Goal: Task Accomplishment & Management: Complete application form

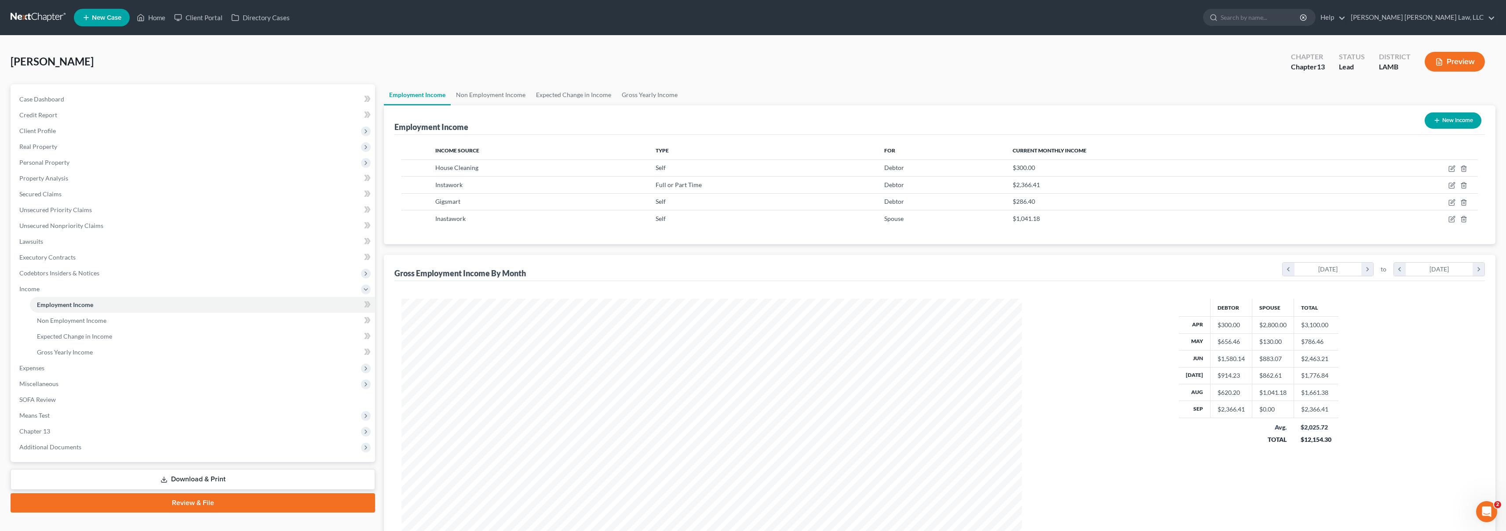
click at [32, 14] on link at bounding box center [39, 18] width 56 height 16
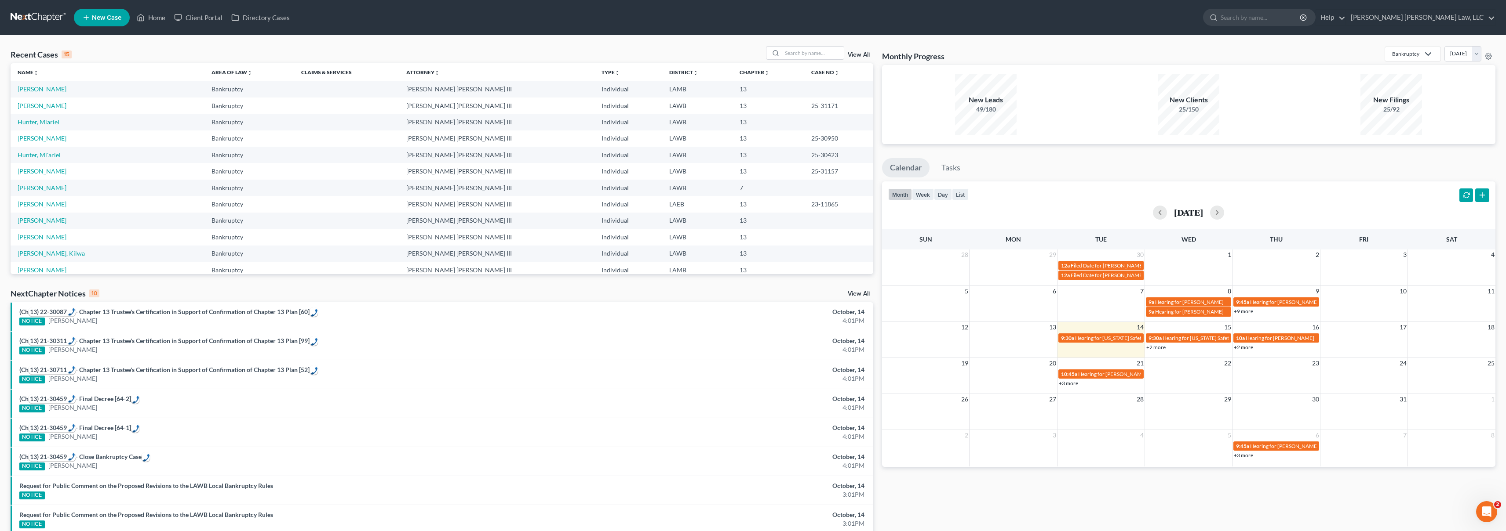
click at [107, 17] on span "New Case" at bounding box center [106, 18] width 29 height 7
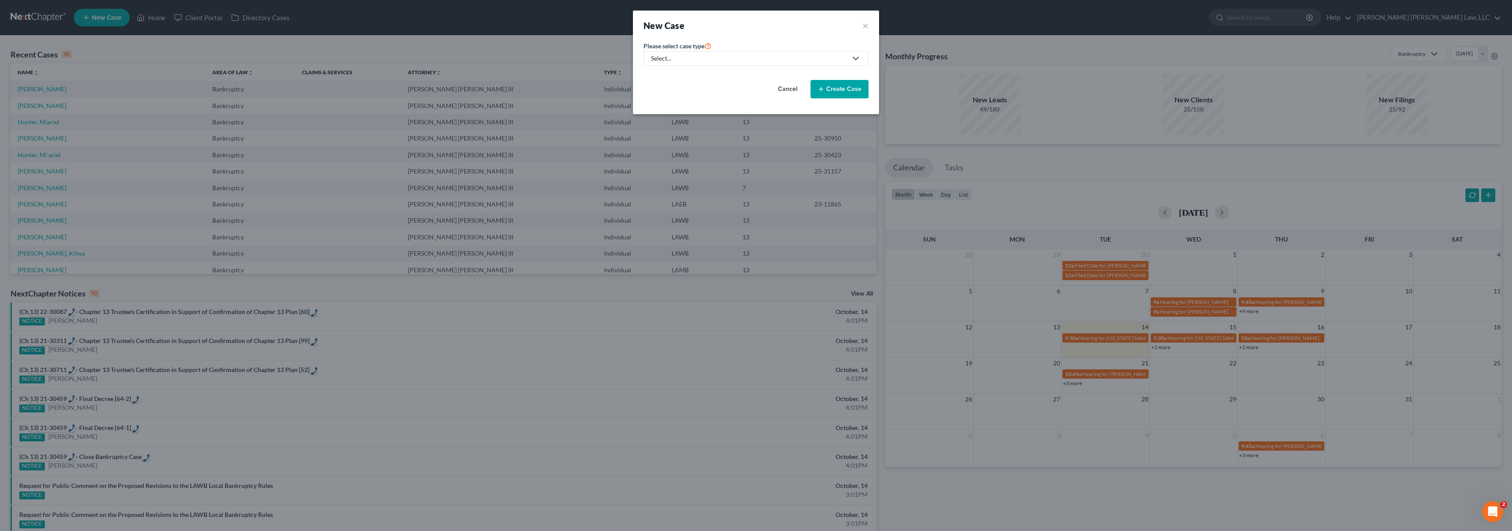
click at [711, 56] on div "Select..." at bounding box center [749, 58] width 196 height 9
click at [683, 78] on div "Bankruptcy" at bounding box center [691, 76] width 78 height 9
select select "36"
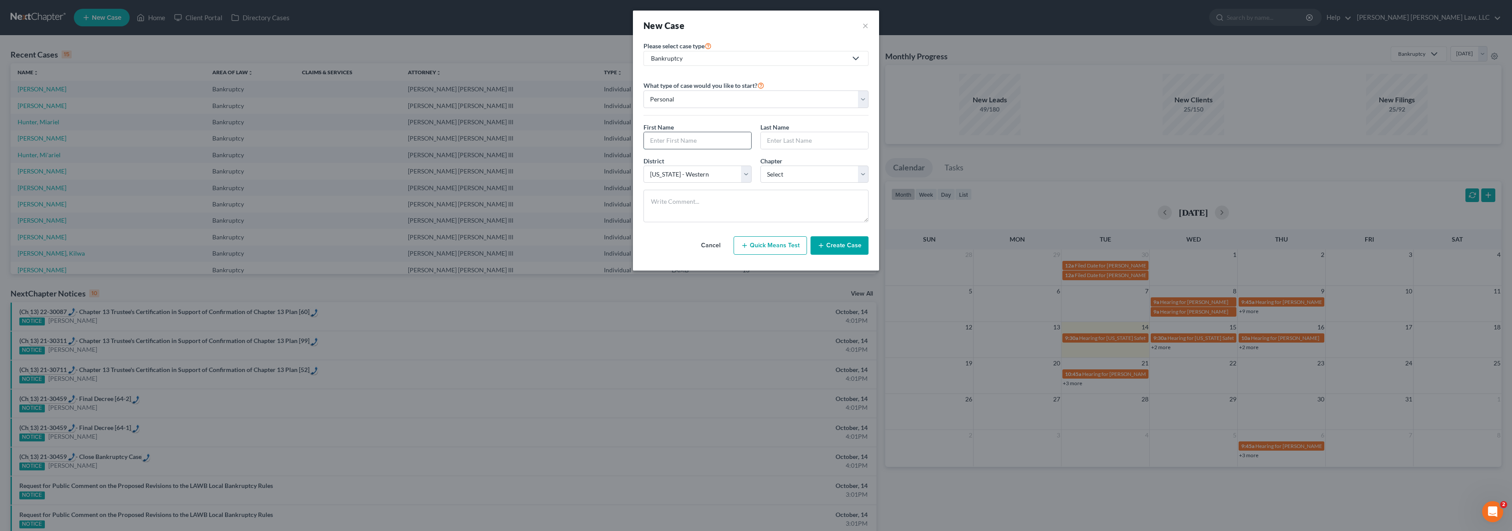
click at [724, 145] on input "text" at bounding box center [697, 140] width 107 height 17
type input "Christopher"
type input "Batey"
click at [829, 173] on select "Select 7 11 12 13" at bounding box center [814, 175] width 108 height 18
select select "3"
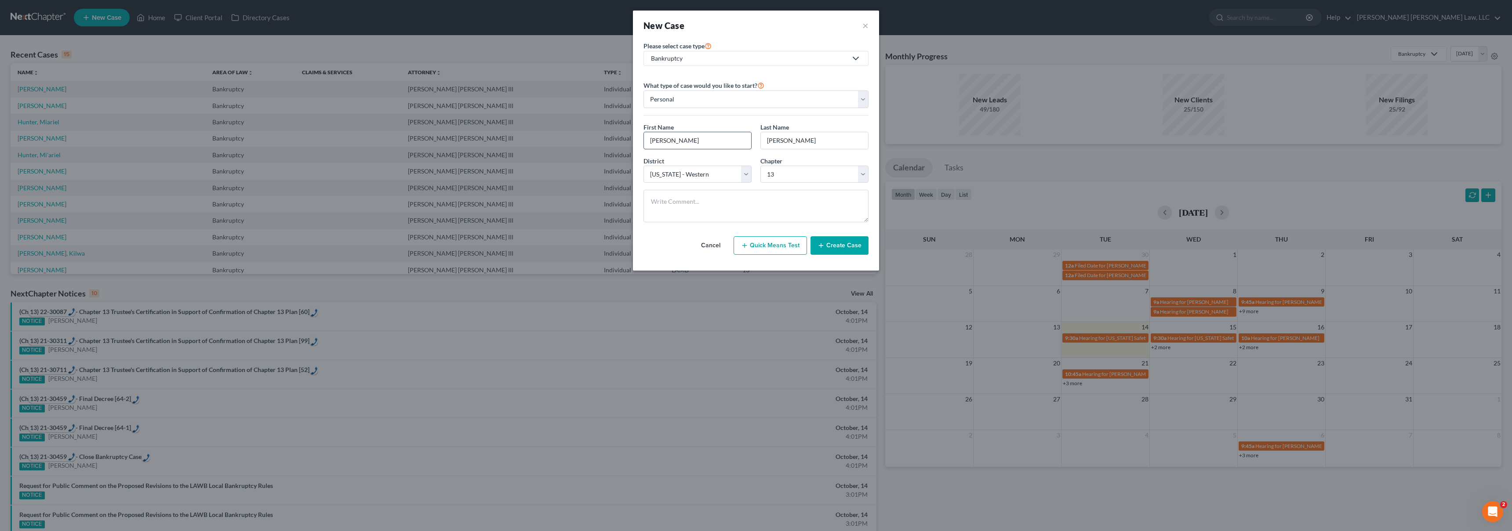
click at [695, 137] on input "Christopher" at bounding box center [697, 140] width 107 height 17
click at [837, 246] on button "Create Case" at bounding box center [840, 245] width 58 height 18
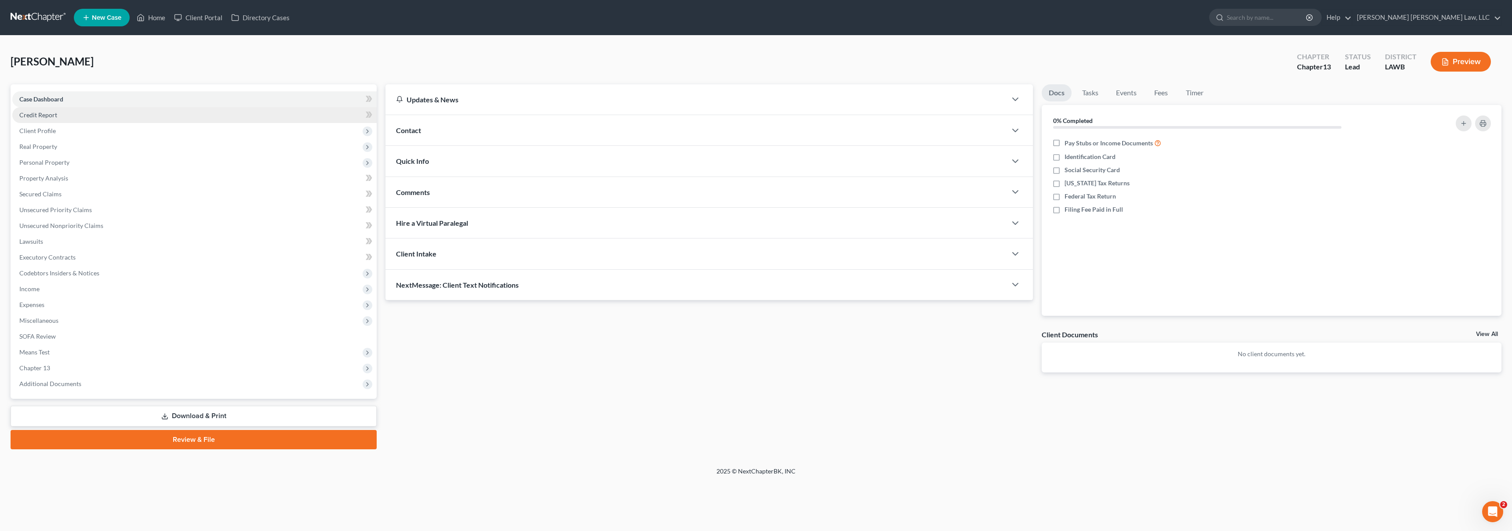
click at [52, 112] on span "Credit Report" at bounding box center [38, 114] width 38 height 7
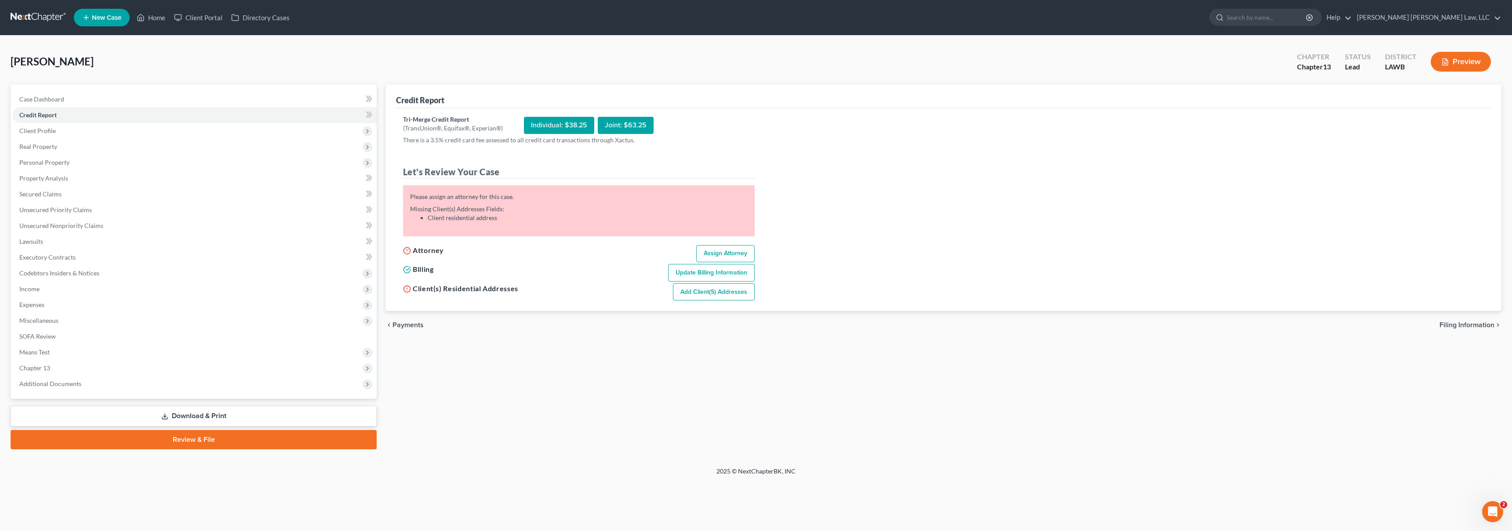
click at [713, 254] on link "Assign Attorney" at bounding box center [725, 254] width 58 height 18
select select "1"
select select "0"
select select "3"
select select "36"
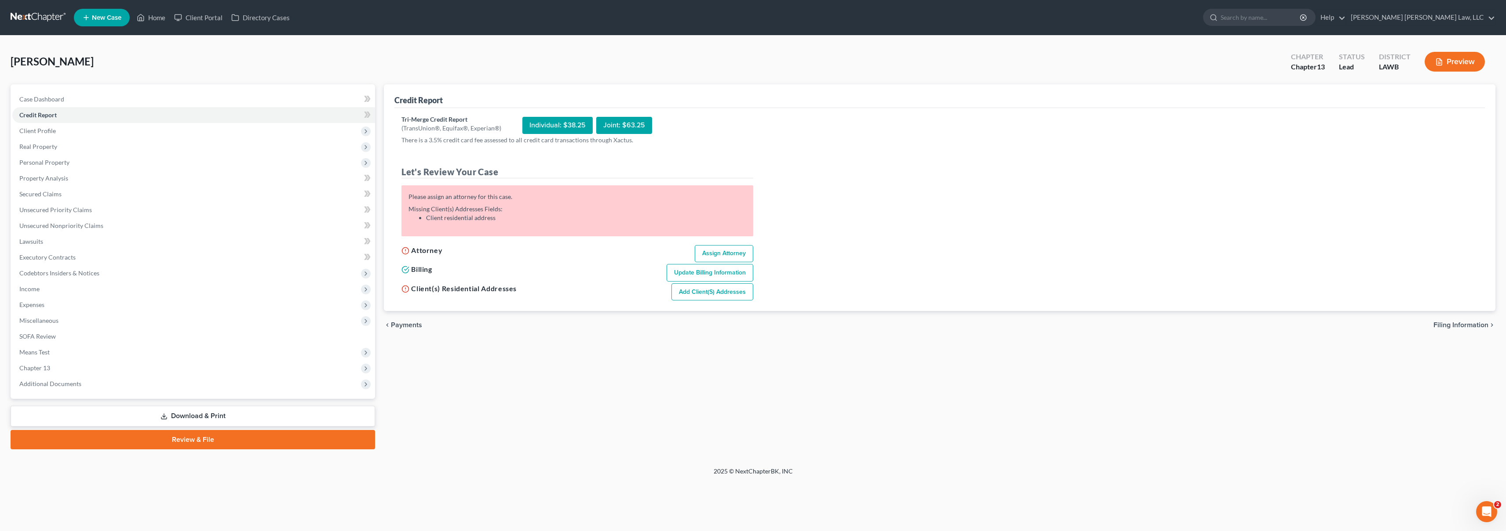
select select "19"
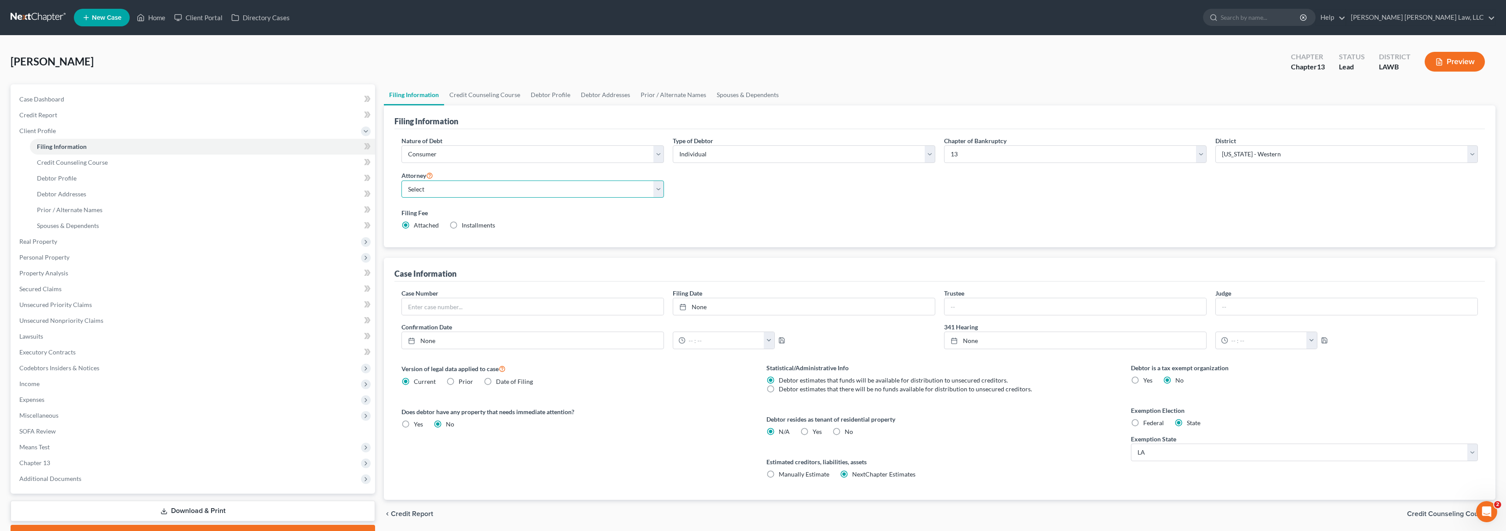
click at [546, 194] on select "Select E. Orum Young III - LAWB E. Orum Young III - LAMB E. Orum Young III - LA…" at bounding box center [532, 190] width 262 height 18
select select "0"
click at [898, 154] on select "Select Individual Joint" at bounding box center [804, 154] width 262 height 18
select select "1"
click at [808, 197] on div "Nature of Debt Select Business Consumer Other Nature of Business Select Clearin…" at bounding box center [939, 186] width 1085 height 101
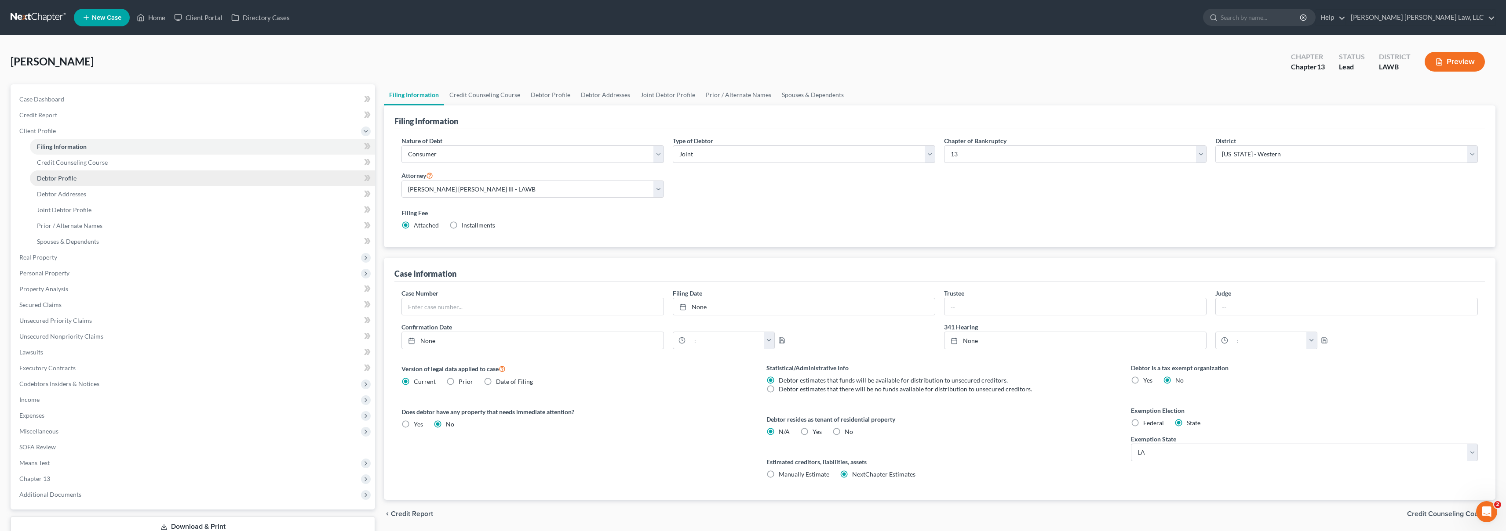
click at [127, 179] on link "Debtor Profile" at bounding box center [202, 179] width 345 height 16
select select "1"
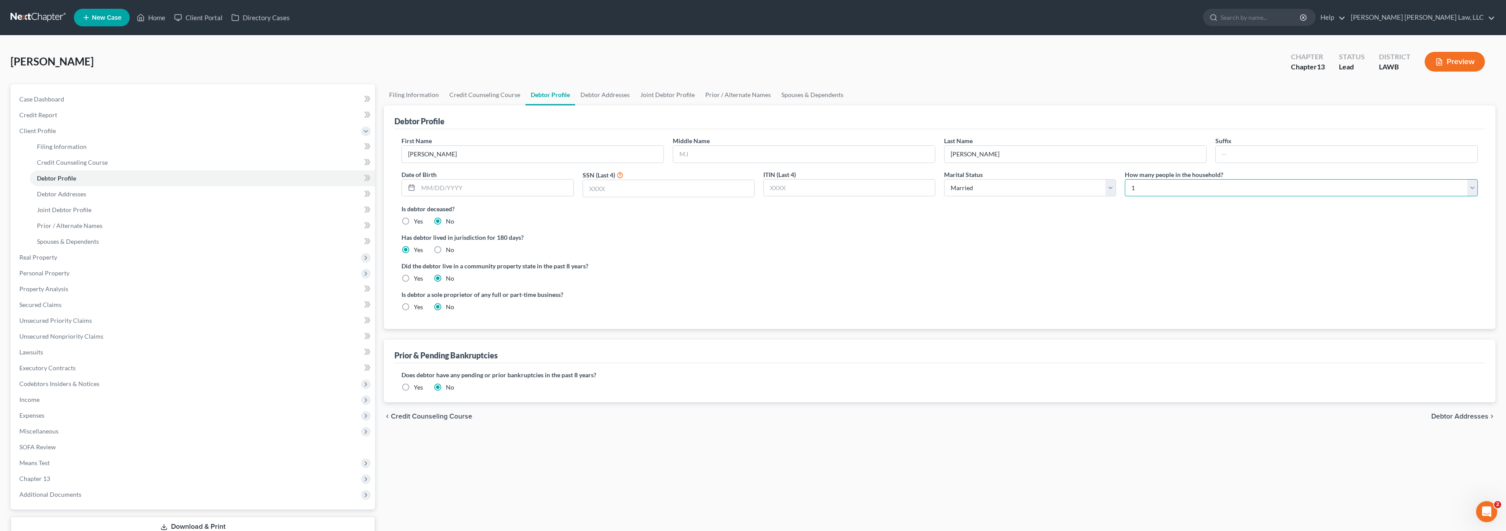
click at [1141, 189] on select "Select 1 2 3 4 5 6 7 8 9 10 11 12 13 14 15 16 17 18 19 20" at bounding box center [1300, 188] width 353 height 18
select select "2"
click at [1002, 265] on label "Did the debtor live in a community property state in the past 8 years?" at bounding box center [939, 266] width 1076 height 9
click at [433, 185] on input "text" at bounding box center [495, 188] width 155 height 17
type input "03/17/1967"
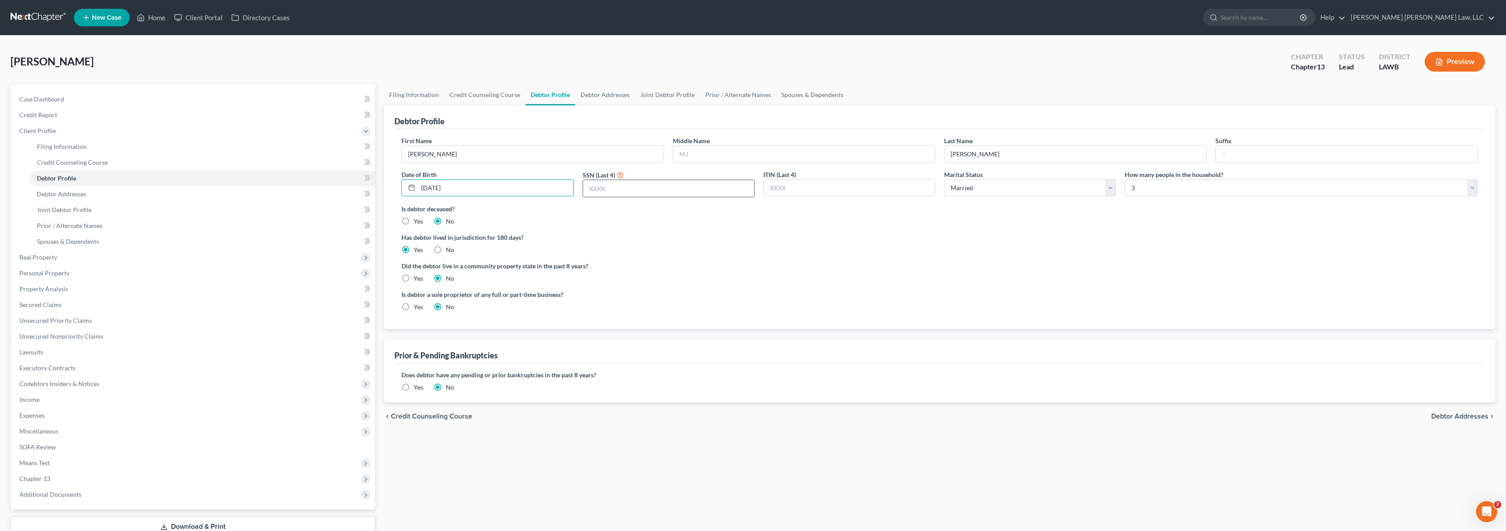
click at [681, 193] on input "text" at bounding box center [668, 188] width 171 height 17
type input "8581"
click at [95, 193] on link "Debtor Addresses" at bounding box center [202, 194] width 345 height 16
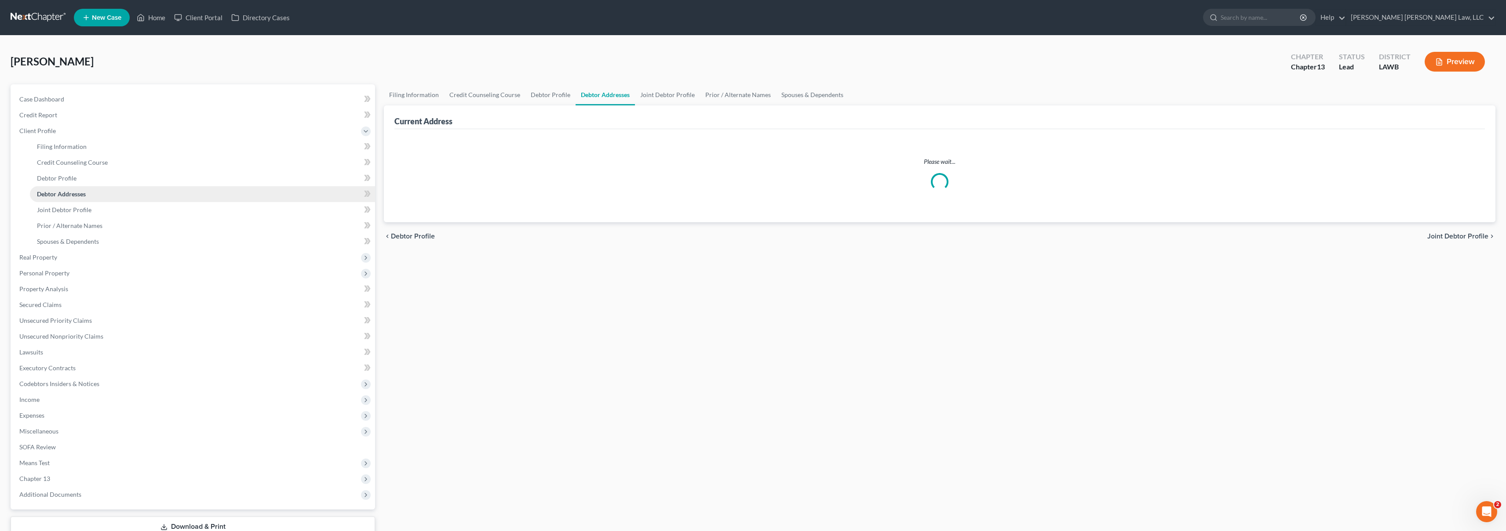
select select "0"
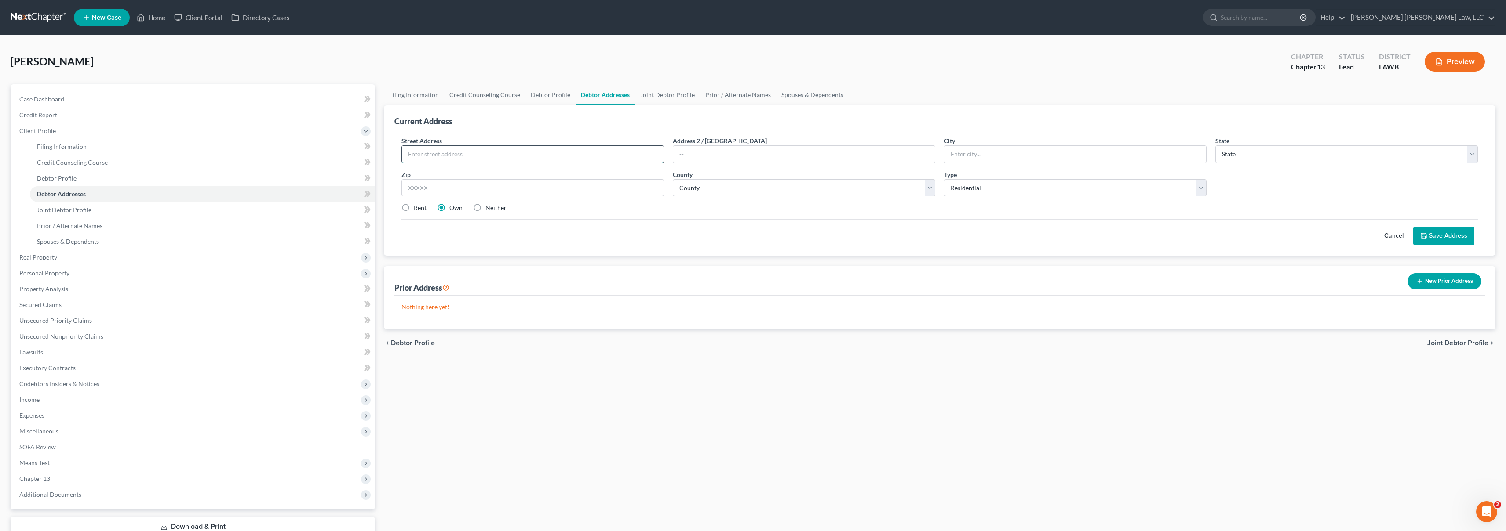
click at [548, 160] on input "text" at bounding box center [533, 154] width 262 height 17
type input "106 Springfield Drive"
type input "West Monroe"
select select "19"
type input "71291"
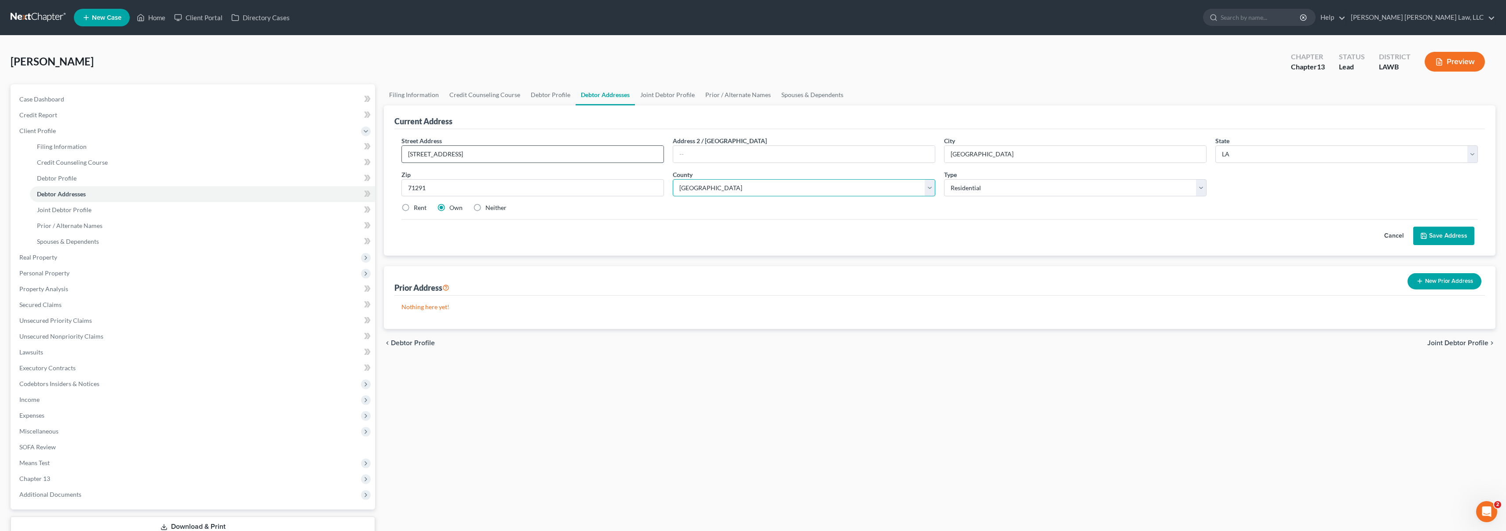
select select "36"
click at [1433, 232] on button "Save Address" at bounding box center [1443, 236] width 61 height 18
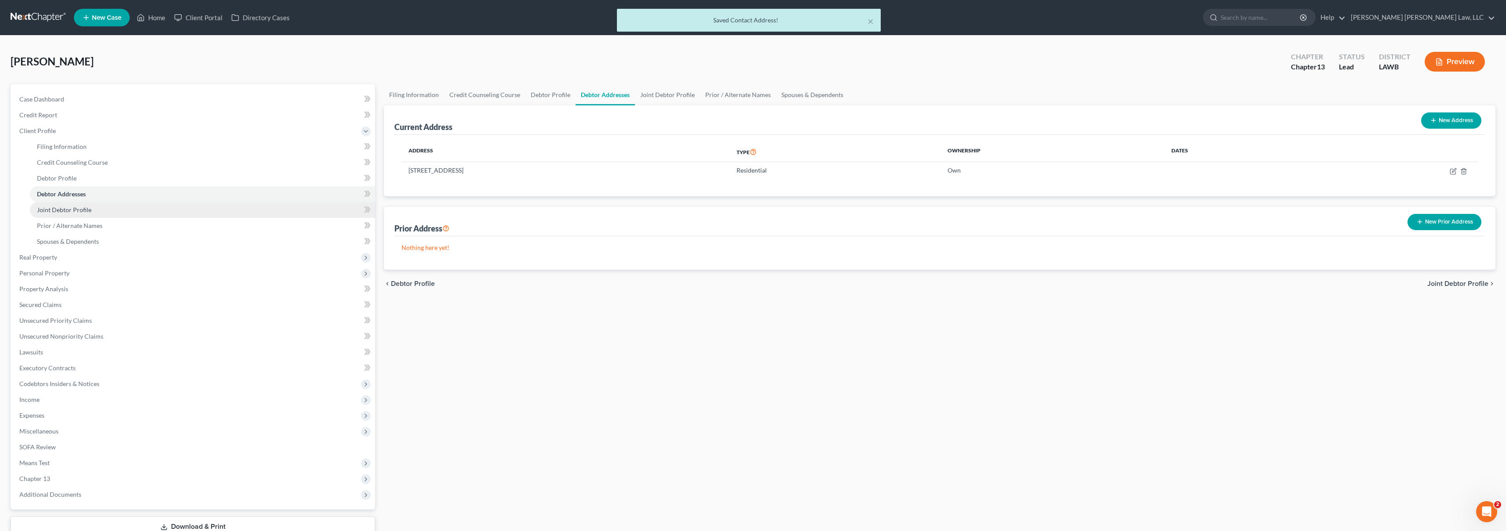
click at [73, 211] on span "Joint Debtor Profile" at bounding box center [64, 209] width 55 height 7
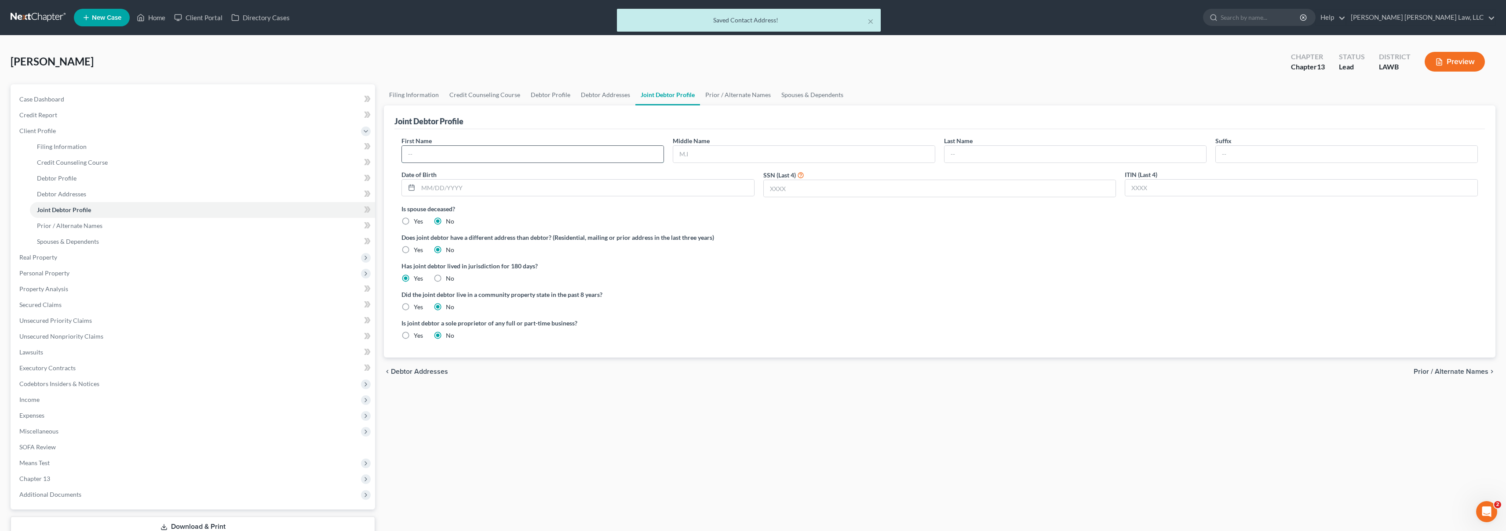
click at [476, 155] on input "text" at bounding box center [533, 154] width 262 height 17
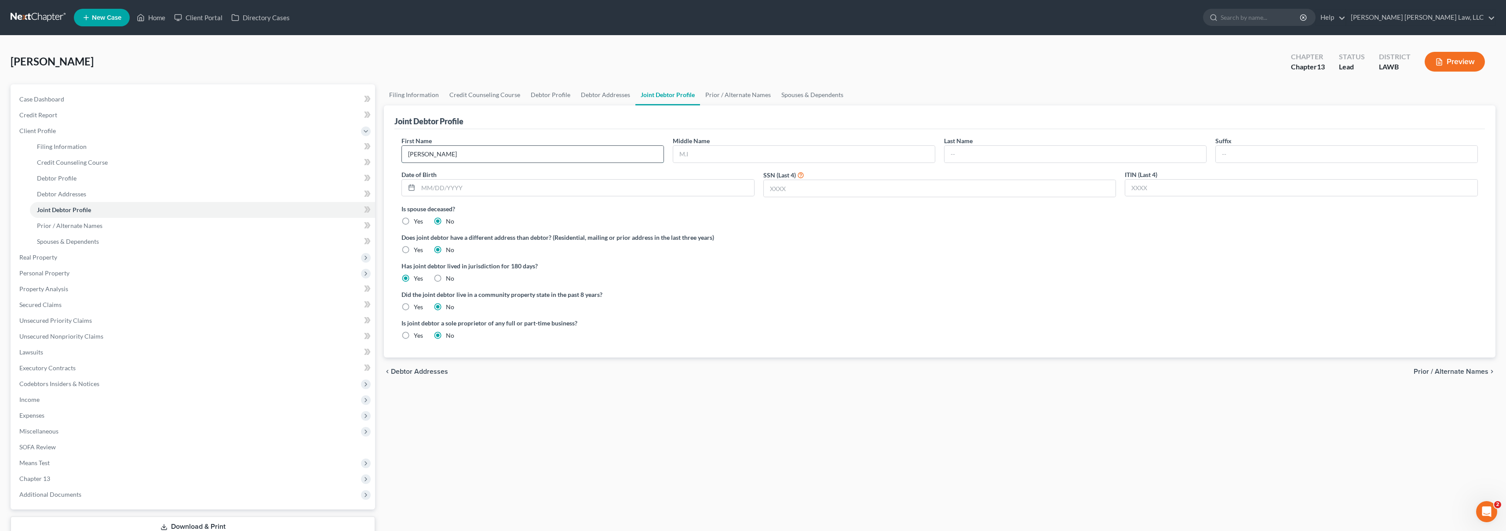
type input "Amanda"
type input "Batey"
type input "12/28/1965"
click at [775, 190] on input "text" at bounding box center [940, 188] width 352 height 17
type input "4298"
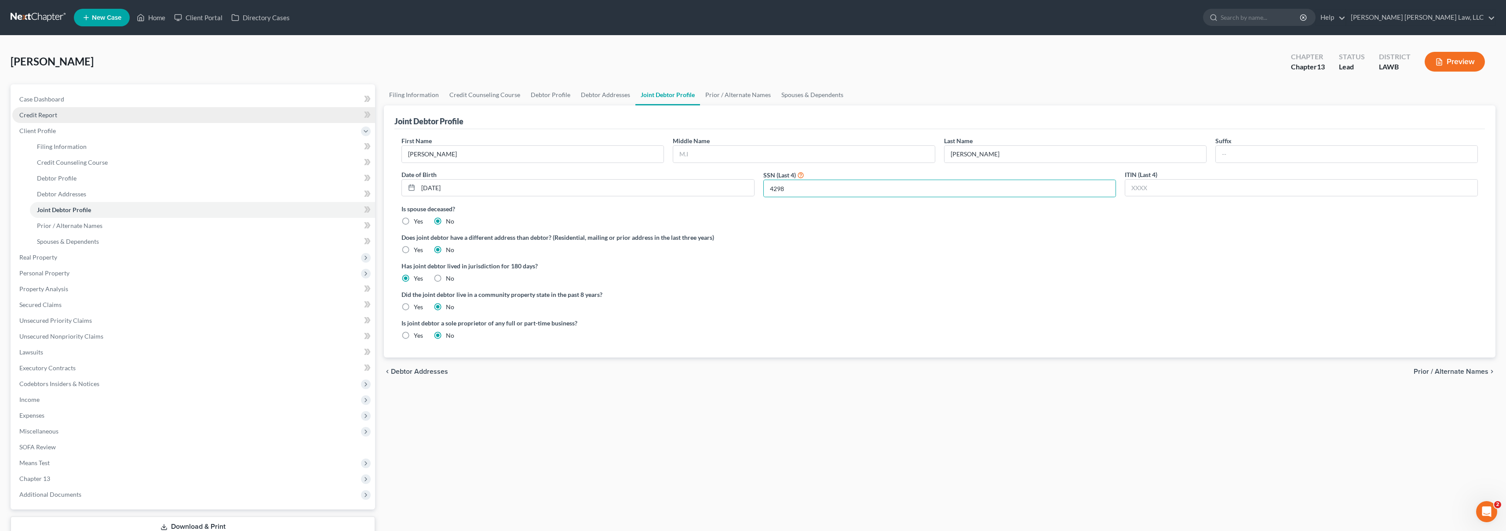
click at [86, 117] on link "Credit Report" at bounding box center [193, 115] width 363 height 16
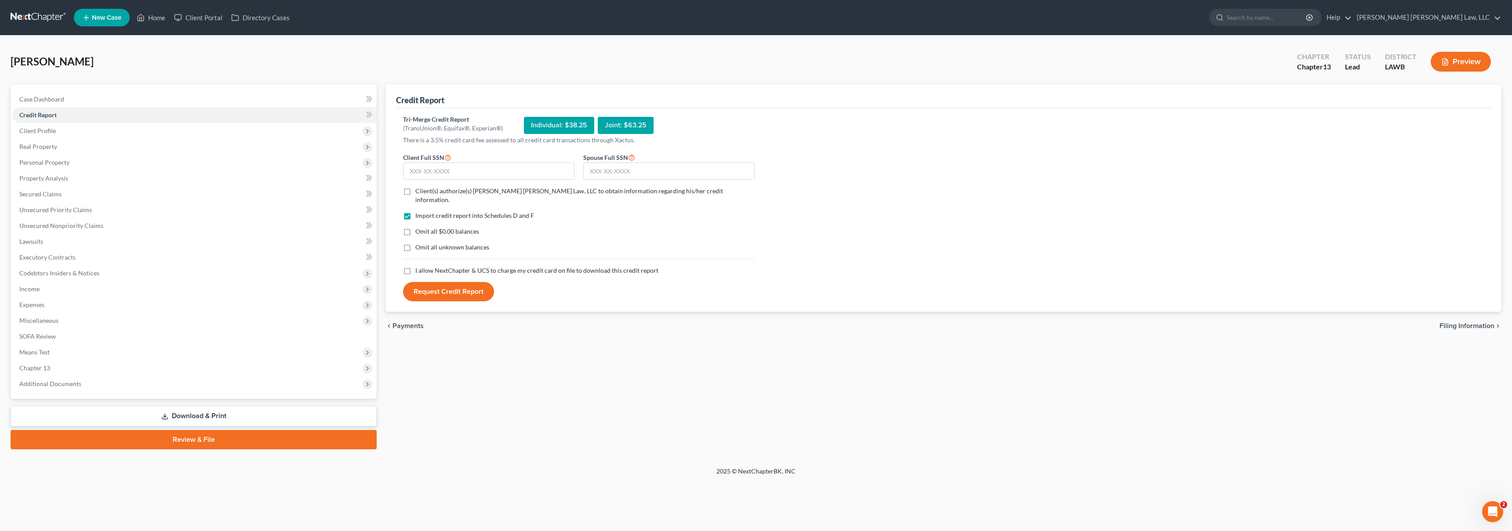
click at [415, 266] on label "I allow NextChapter & UCS to charge my credit card on file to download this cre…" at bounding box center [536, 270] width 243 height 9
click at [419, 266] on input "I allow NextChapter & UCS to charge my credit card on file to download this cre…" at bounding box center [422, 269] width 6 height 6
checkbox input "true"
drag, startPoint x: 409, startPoint y: 239, endPoint x: 408, endPoint y: 231, distance: 7.5
click at [415, 243] on label "Omit all unknown balances" at bounding box center [452, 247] width 74 height 9
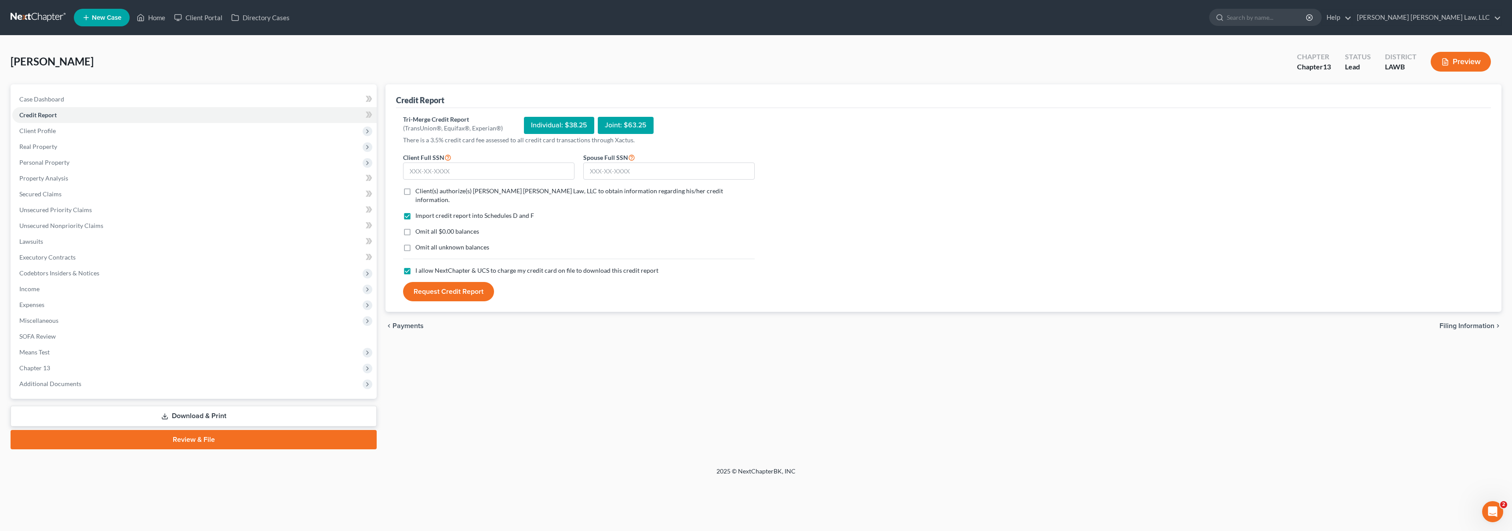
click at [419, 243] on input "Omit all unknown balances" at bounding box center [422, 246] width 6 height 6
checkbox input "true"
drag, startPoint x: 409, startPoint y: 219, endPoint x: 411, endPoint y: 205, distance: 14.2
click at [415, 227] on label "Omit all $0.00 balances" at bounding box center [447, 231] width 64 height 9
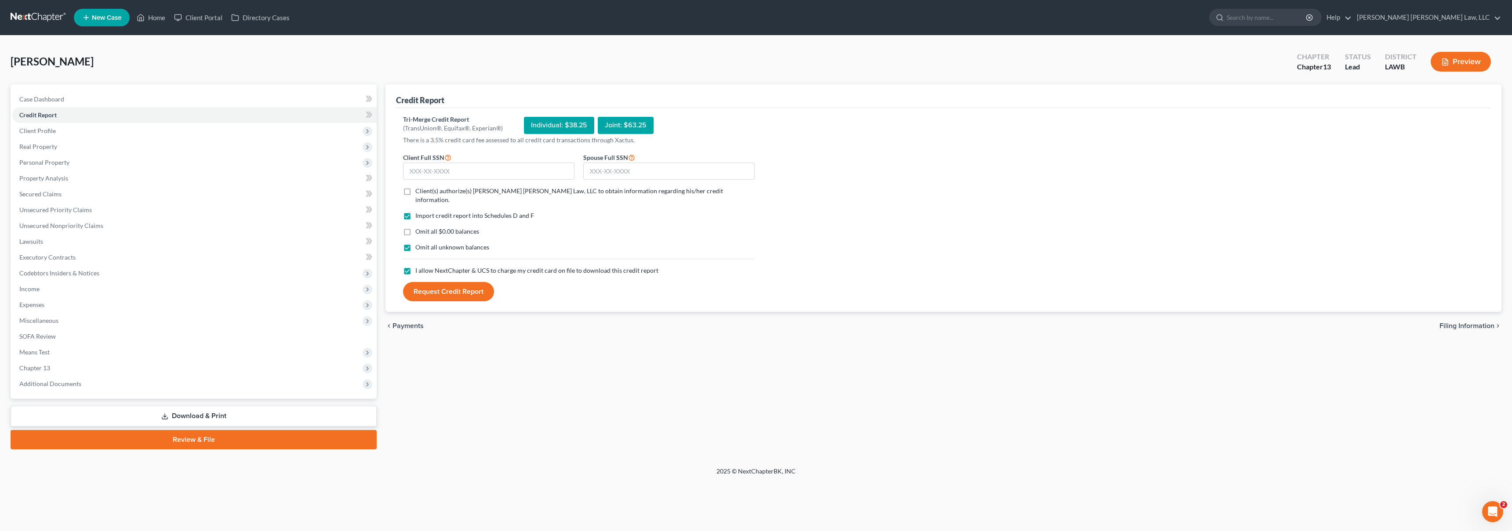
click at [419, 227] on input "Omit all $0.00 balances" at bounding box center [422, 230] width 6 height 6
checkbox input "true"
drag, startPoint x: 407, startPoint y: 190, endPoint x: 420, endPoint y: 182, distance: 15.4
click at [415, 190] on label "Client(s) authorize(s) E. Orum Young Law, LLC to obtain information regarding h…" at bounding box center [584, 196] width 339 height 18
click at [419, 190] on input "Client(s) authorize(s) E. Orum Young Law, LLC to obtain information regarding h…" at bounding box center [422, 190] width 6 height 6
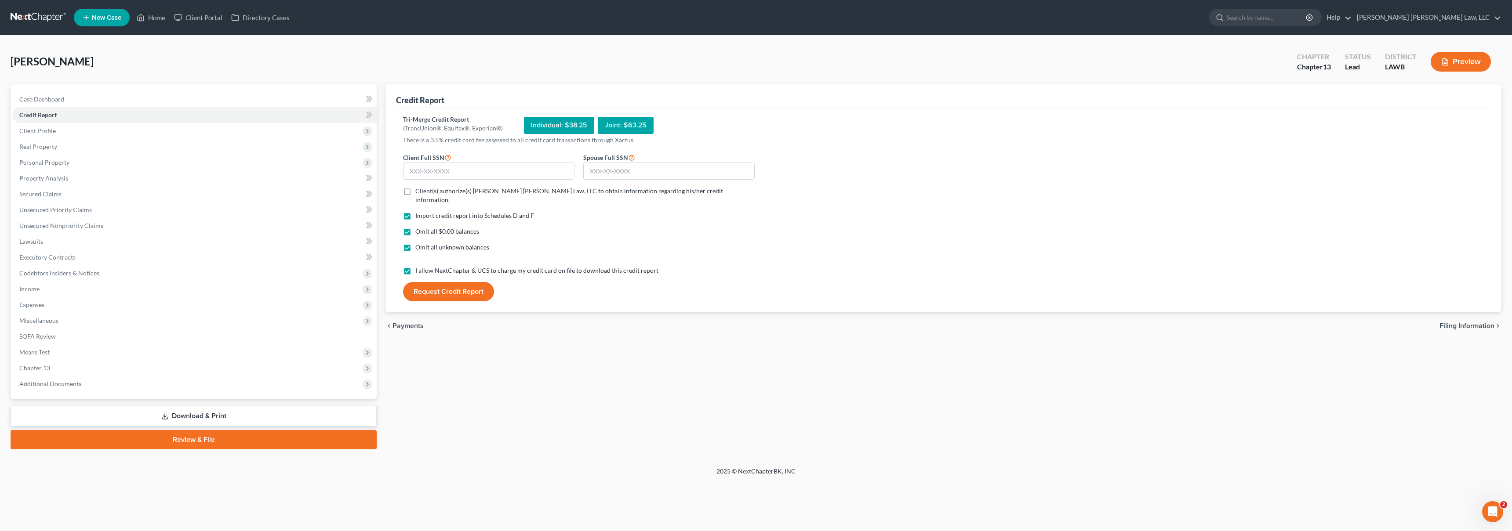
checkbox input "true"
click at [435, 172] on input "text" at bounding box center [488, 172] width 171 height 18
type input "434-45-8581"
click at [599, 178] on input "text" at bounding box center [668, 172] width 171 height 18
type input "434-33-4298"
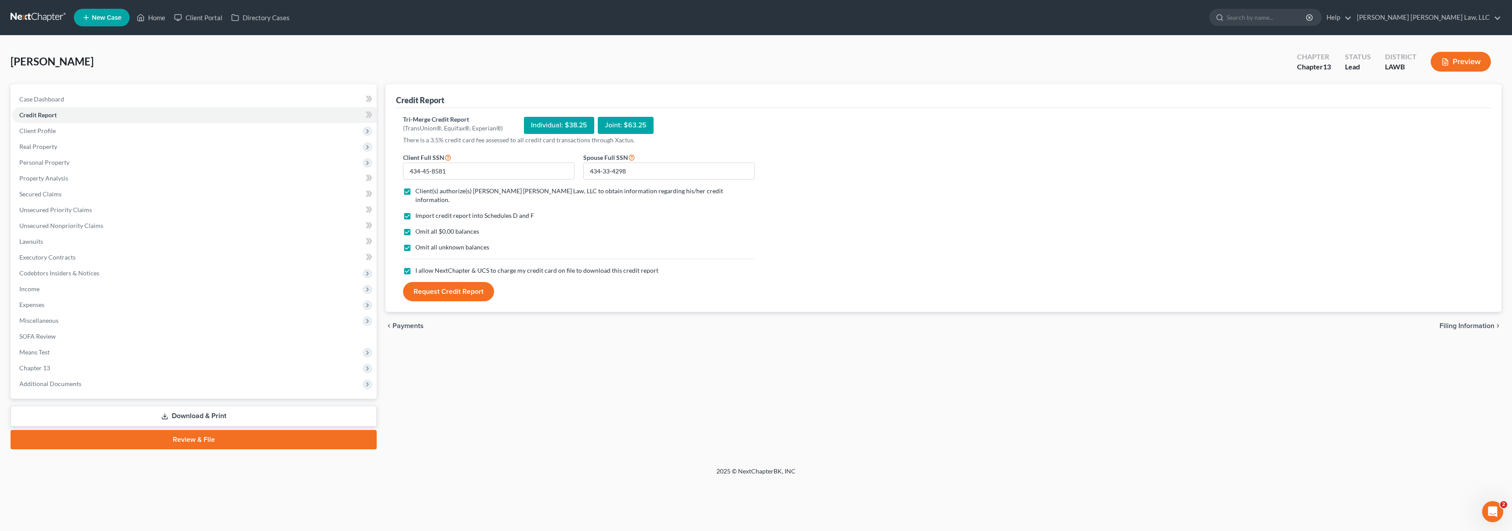
click at [474, 284] on button "Request Credit Report" at bounding box center [448, 291] width 91 height 19
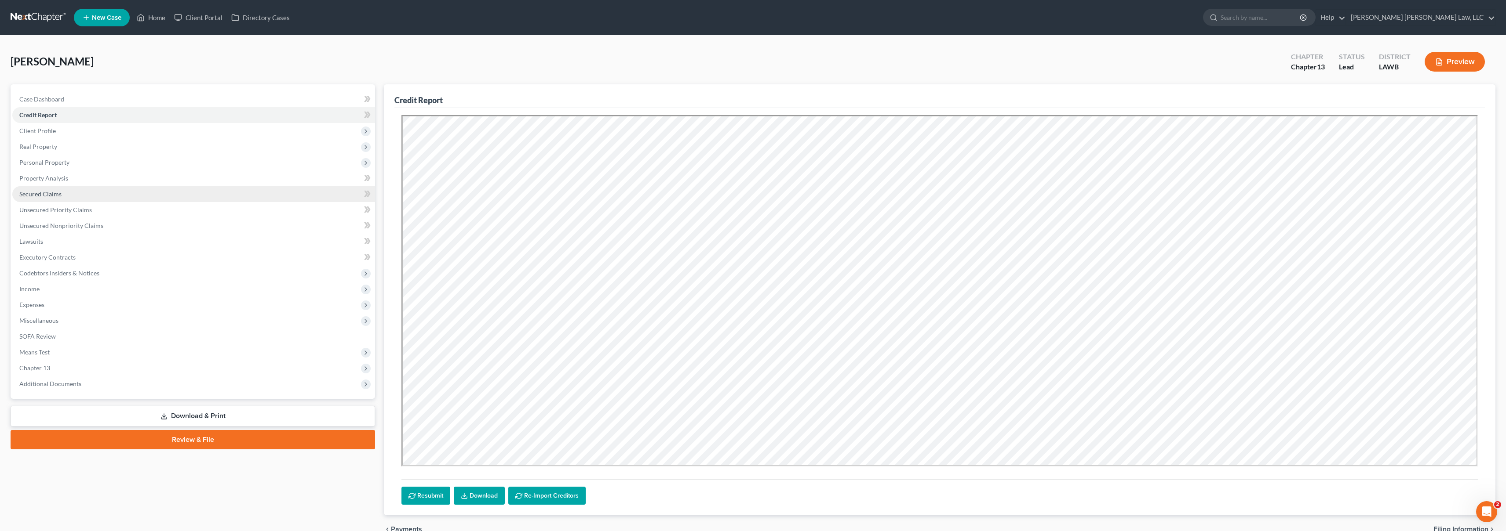
click at [83, 189] on link "Secured Claims" at bounding box center [193, 194] width 363 height 16
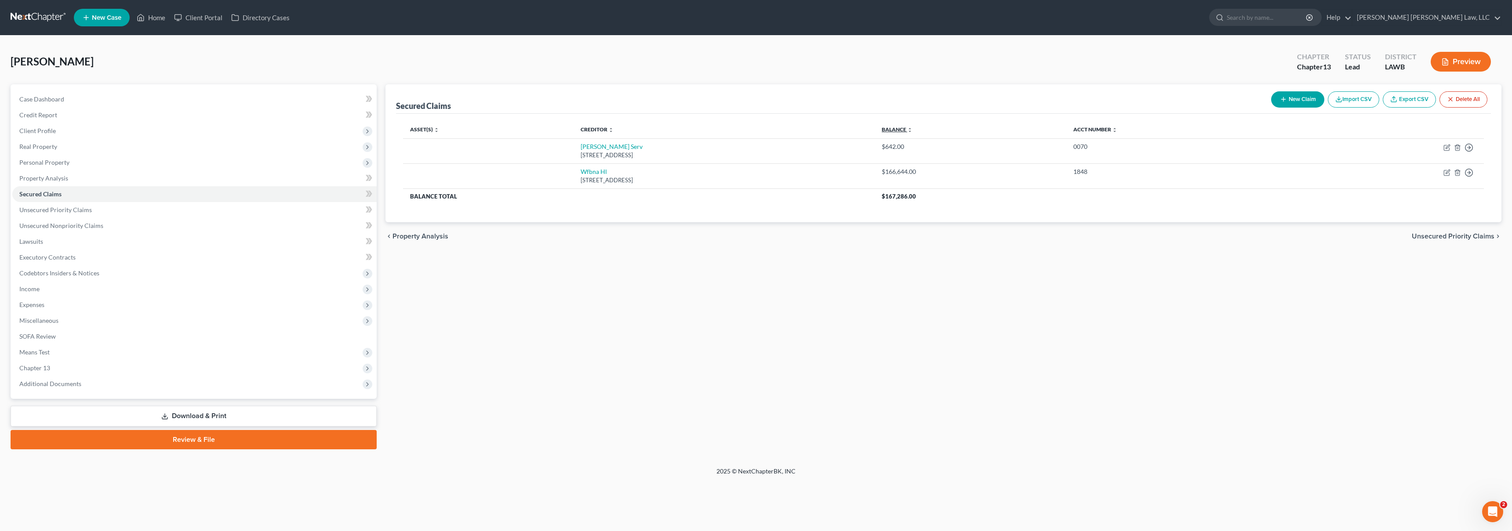
click at [913, 128] on link "Balance expand_more expand_less unfold_more" at bounding box center [897, 129] width 31 height 7
click at [228, 212] on link "Unsecured Priority Claims" at bounding box center [194, 210] width 364 height 16
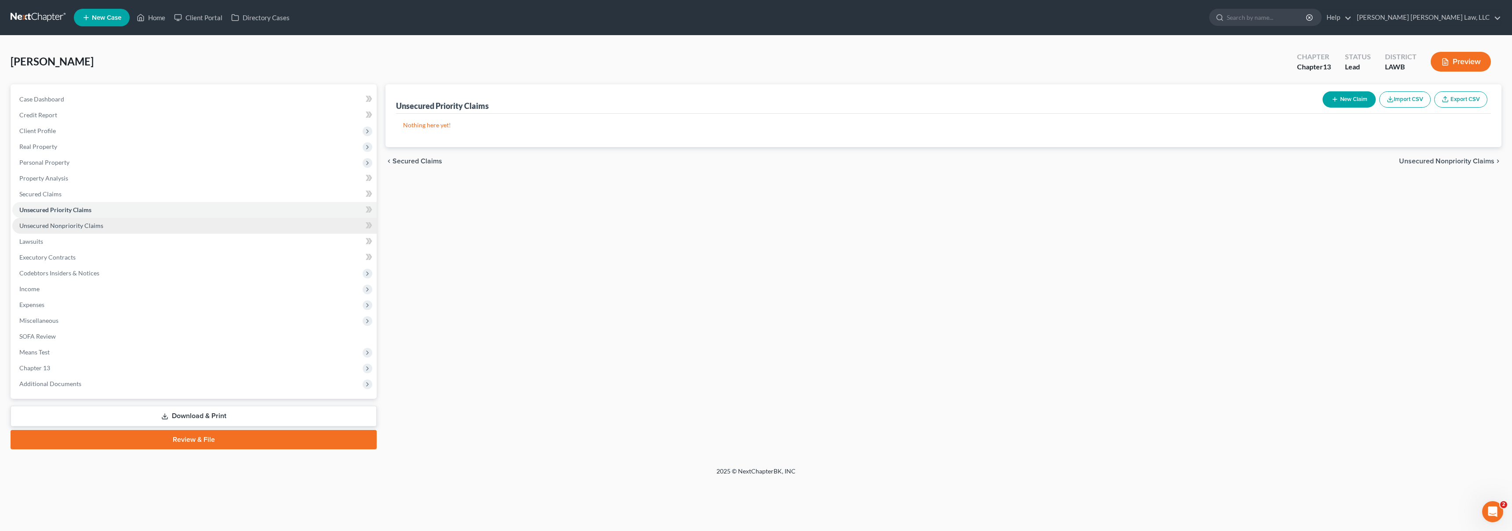
click at [116, 229] on link "Unsecured Nonpriority Claims" at bounding box center [194, 226] width 364 height 16
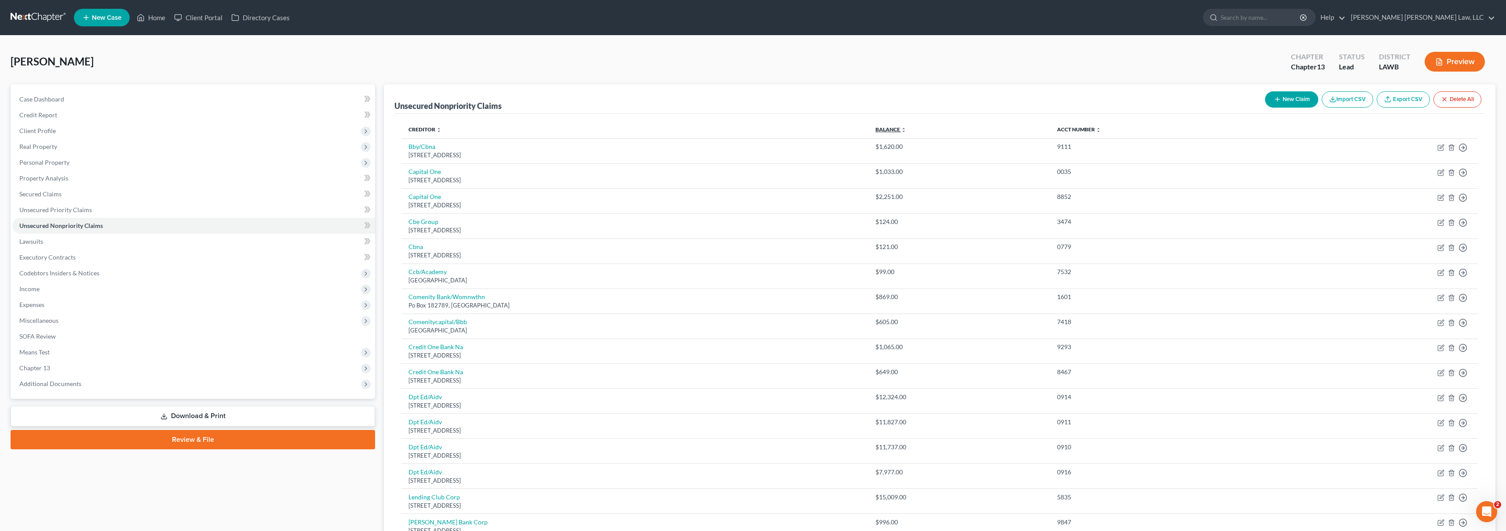
click at [906, 131] on link "Balance expand_more expand_less unfold_more" at bounding box center [890, 129] width 31 height 7
click at [52, 18] on link at bounding box center [39, 18] width 56 height 16
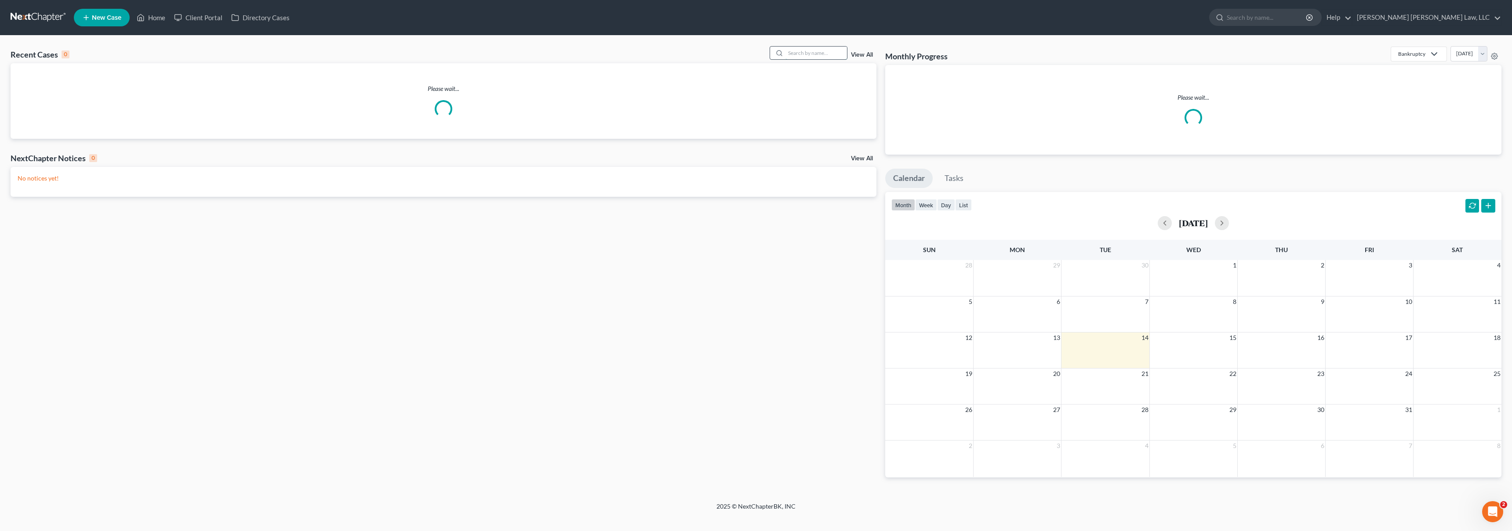
click at [799, 55] on input "search" at bounding box center [817, 53] width 62 height 13
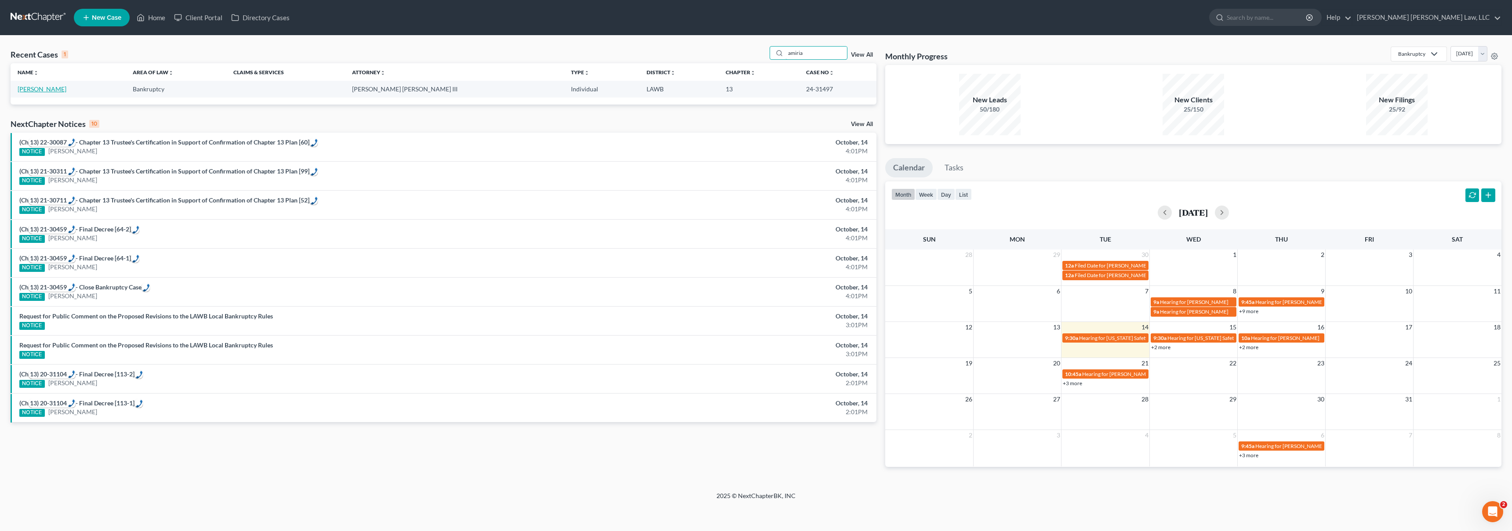
type input "amiria"
click at [40, 89] on link "[PERSON_NAME]" at bounding box center [42, 88] width 49 height 7
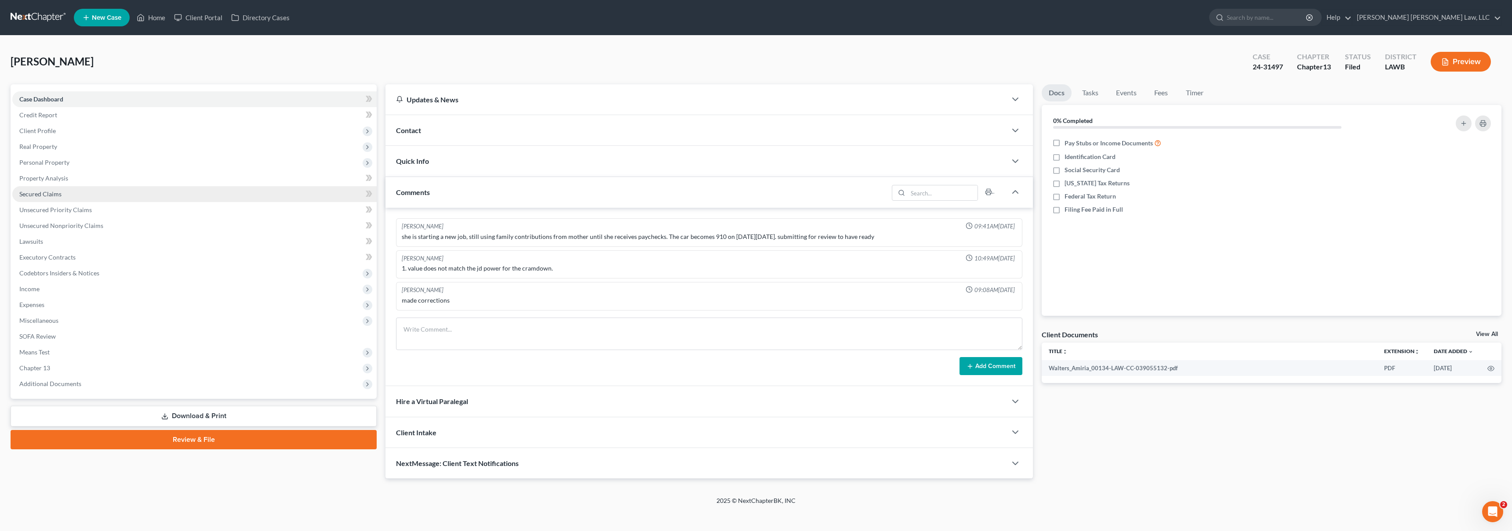
click at [134, 194] on link "Secured Claims" at bounding box center [194, 194] width 364 height 16
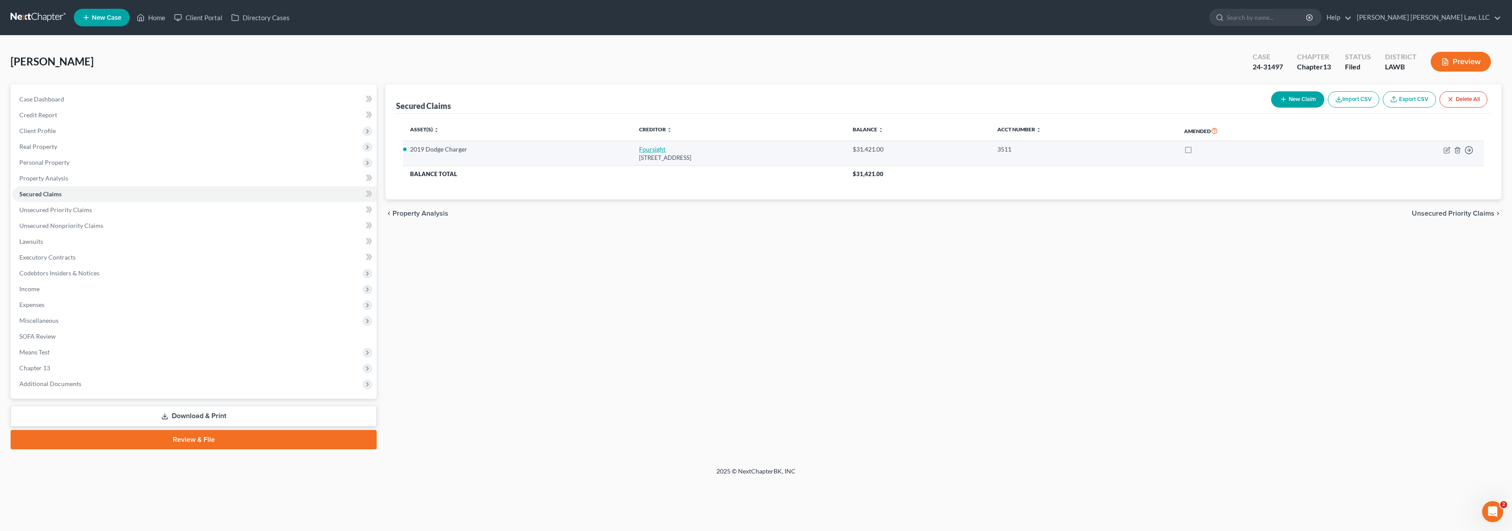
click at [639, 147] on link "Foursight" at bounding box center [652, 148] width 26 height 7
select select "46"
select select "0"
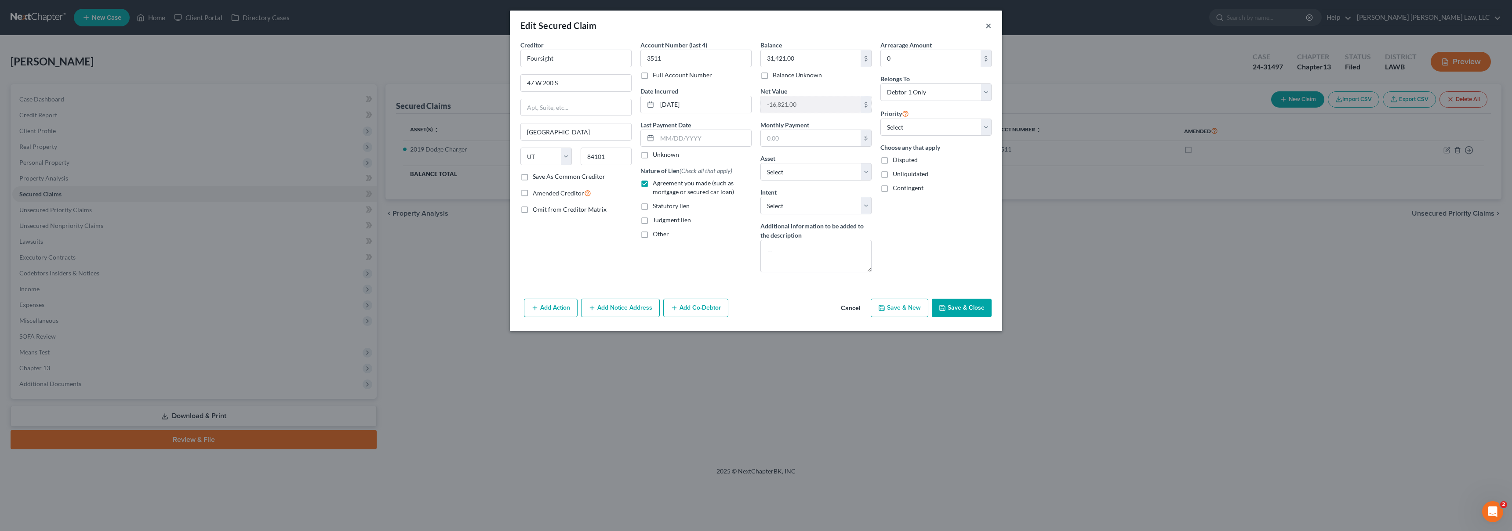
click at [989, 27] on button "×" at bounding box center [989, 25] width 6 height 11
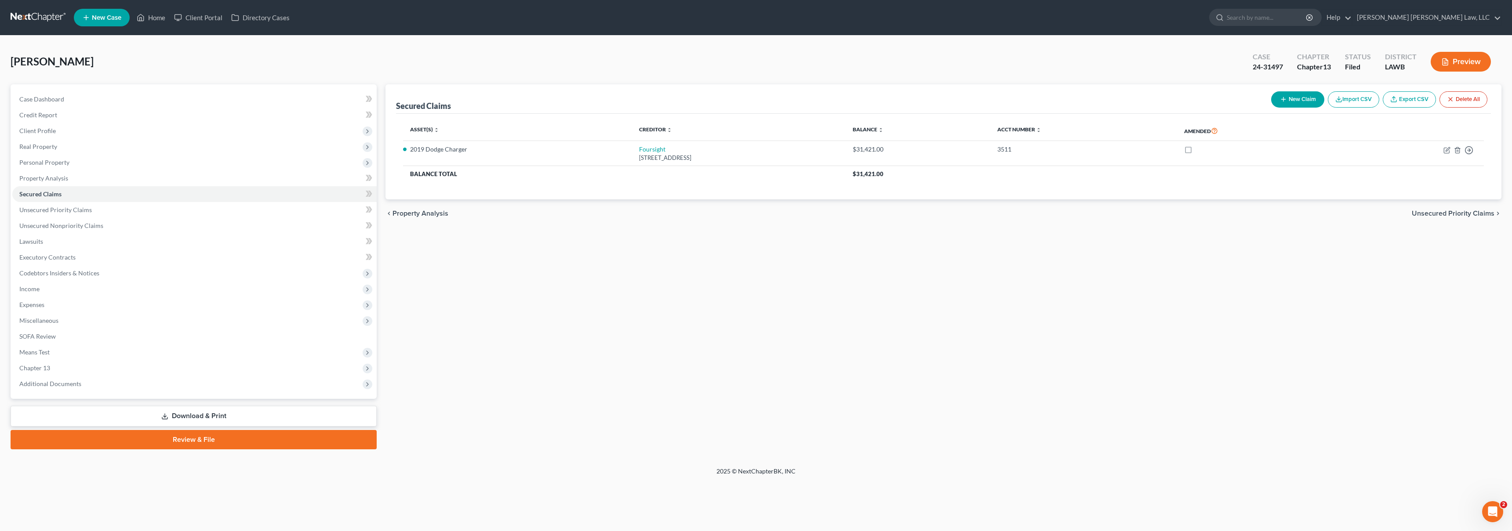
click at [954, 293] on div "Secured Claims New Claim Import CSV Export CSV Delete All Asset(s) expand_more …" at bounding box center [943, 266] width 1125 height 365
